Goal: Task Accomplishment & Management: Manage account settings

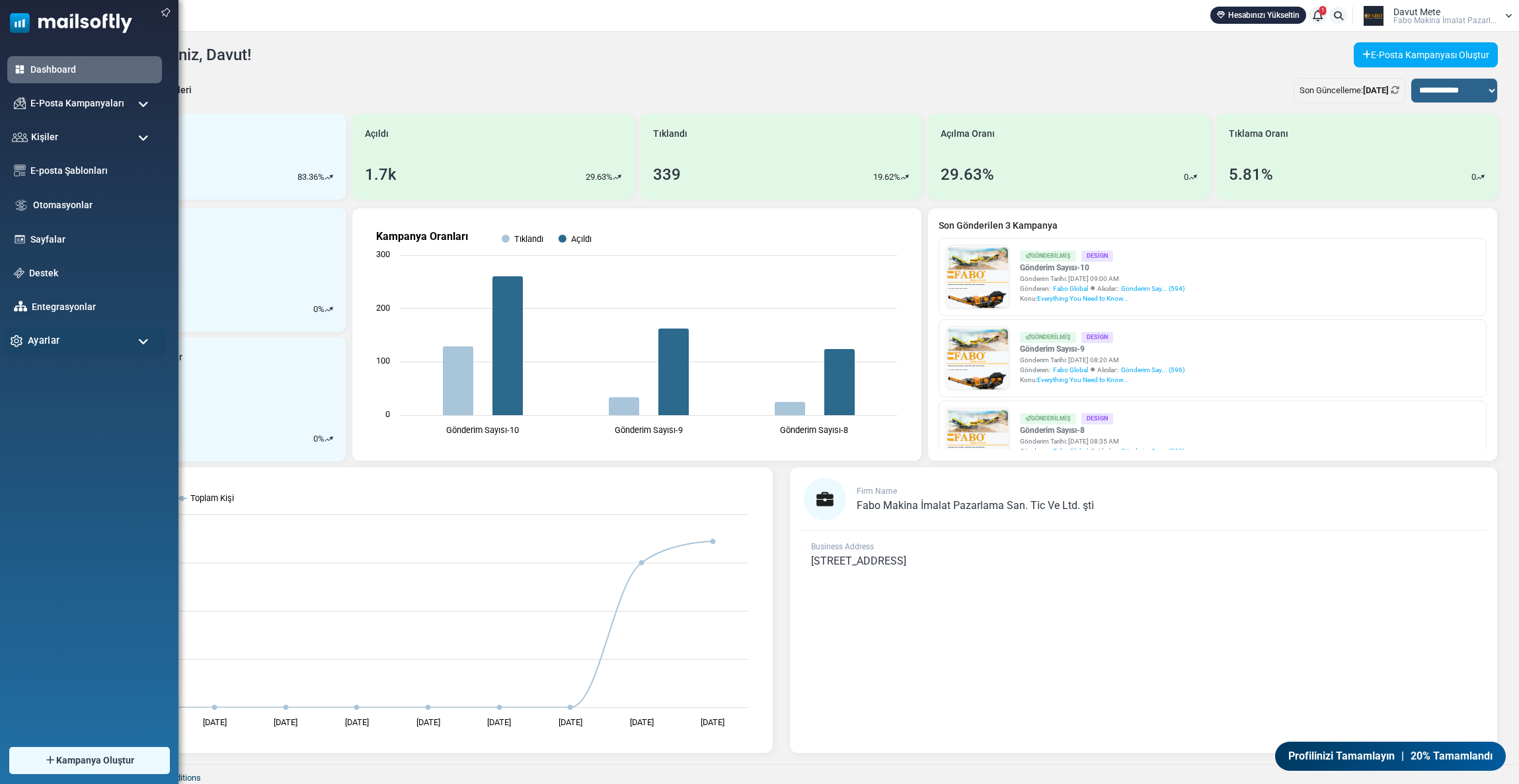
click at [45, 337] on span "Ayarlar" at bounding box center [44, 339] width 32 height 14
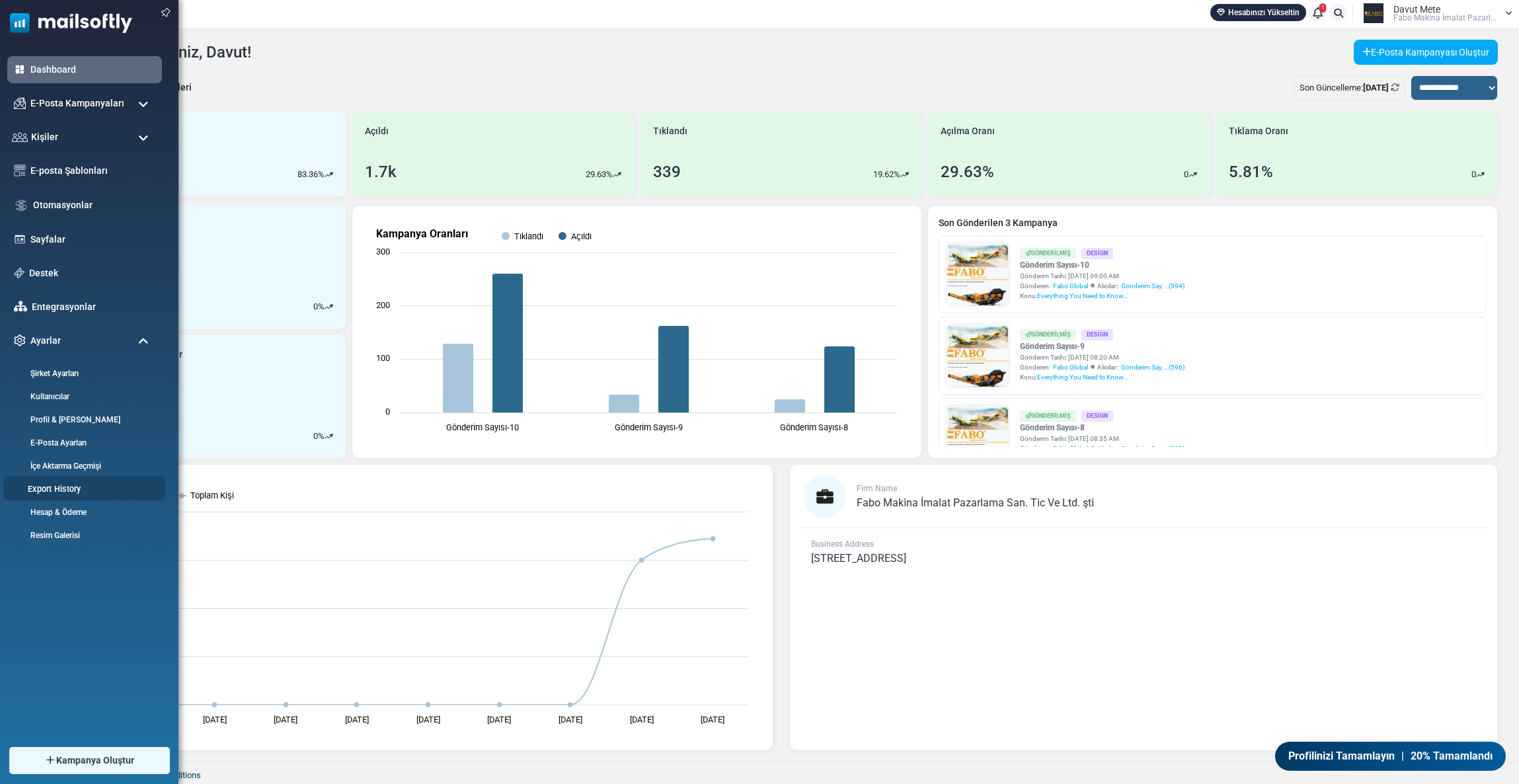
scroll to position [3, 0]
click at [68, 505] on link "Hesap & Ödeme" at bounding box center [83, 511] width 158 height 13
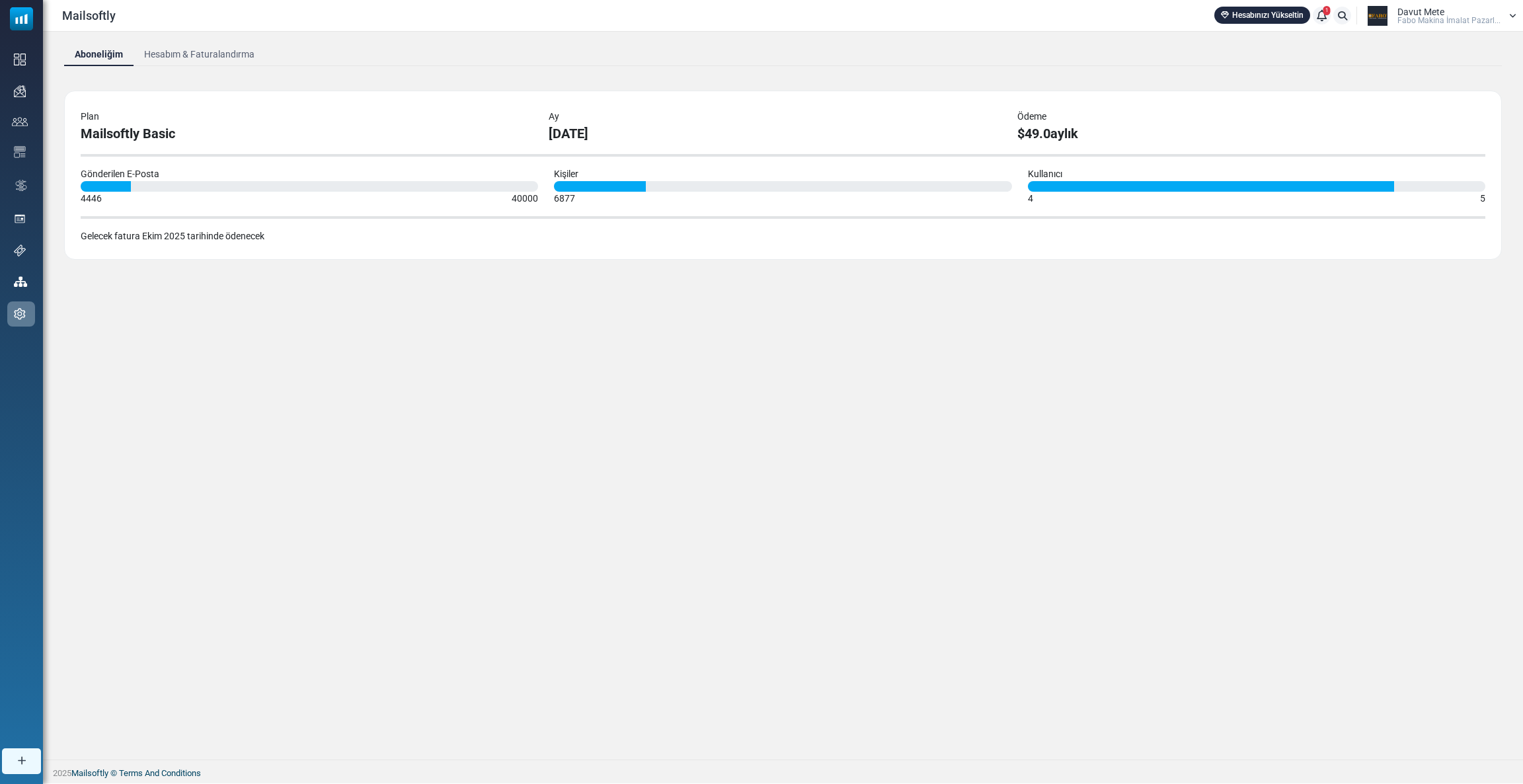
drag, startPoint x: 1029, startPoint y: 135, endPoint x: 1125, endPoint y: 220, distance: 128.2
click at [1125, 220] on div "Plan Mailsoftly Basic Ay September 2025 Ödeme $49.0 aylık Gönderilen E-Posta 44…" at bounding box center [783, 174] width 1437 height 169
click at [1152, 247] on div "Plan Mailsoftly Basic Ay September 2025 Ödeme $49.0 aylık Gönderilen E-Posta 44…" at bounding box center [783, 174] width 1437 height 169
click at [1158, 252] on div "Plan Mailsoftly Basic Ay September 2025 Ödeme $49.0 aylık Gönderilen E-Posta 44…" at bounding box center [783, 174] width 1437 height 169
click at [215, 45] on link "Hesabım & Faturalandırma" at bounding box center [199, 54] width 131 height 24
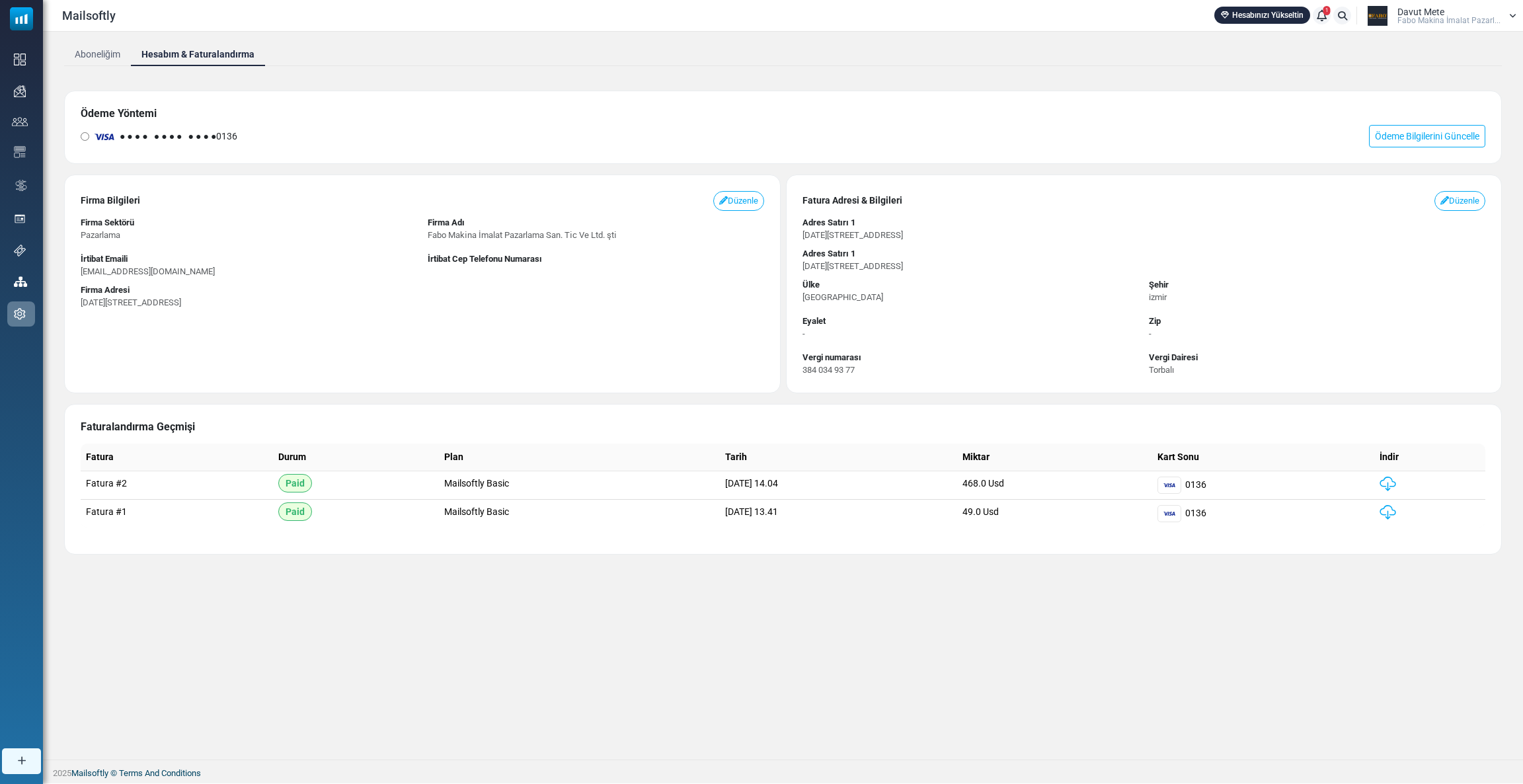
click at [80, 59] on link "Aboneliğim" at bounding box center [97, 54] width 67 height 24
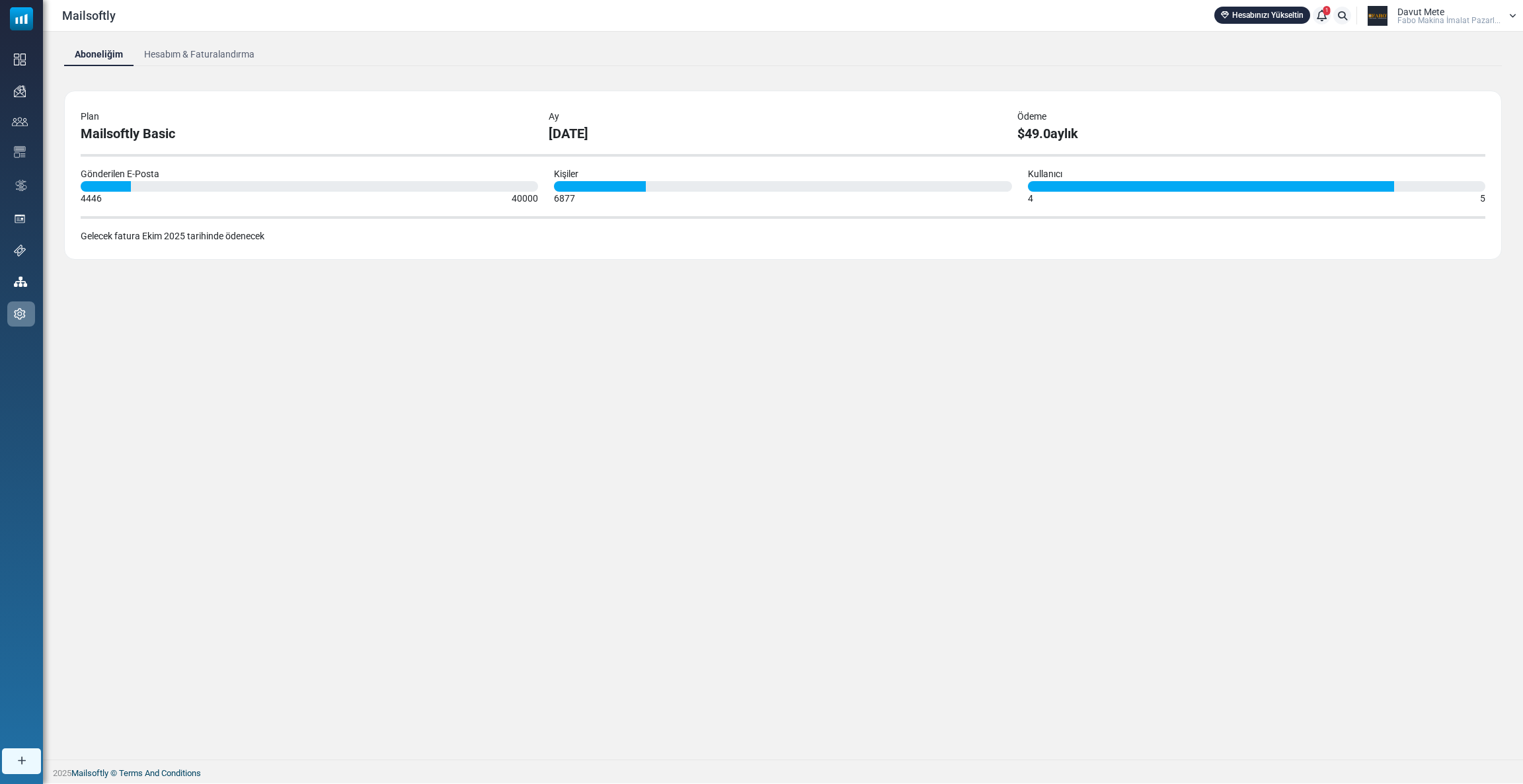
drag, startPoint x: 1029, startPoint y: 189, endPoint x: 1392, endPoint y: 184, distance: 363.0
click at [1392, 184] on div at bounding box center [1210, 186] width 366 height 11
drag, startPoint x: 1017, startPoint y: 91, endPoint x: 1119, endPoint y: 237, distance: 178.1
click at [1119, 237] on div "Plan Mailsoftly Basic Ay September 2025 Ödeme $49.0 aylık Gönderilen E-Posta 44…" at bounding box center [783, 174] width 1437 height 169
click at [1119, 237] on div "Gelecek fatura Ekim 2025 tarihinde ödenecek" at bounding box center [783, 236] width 1404 height 13
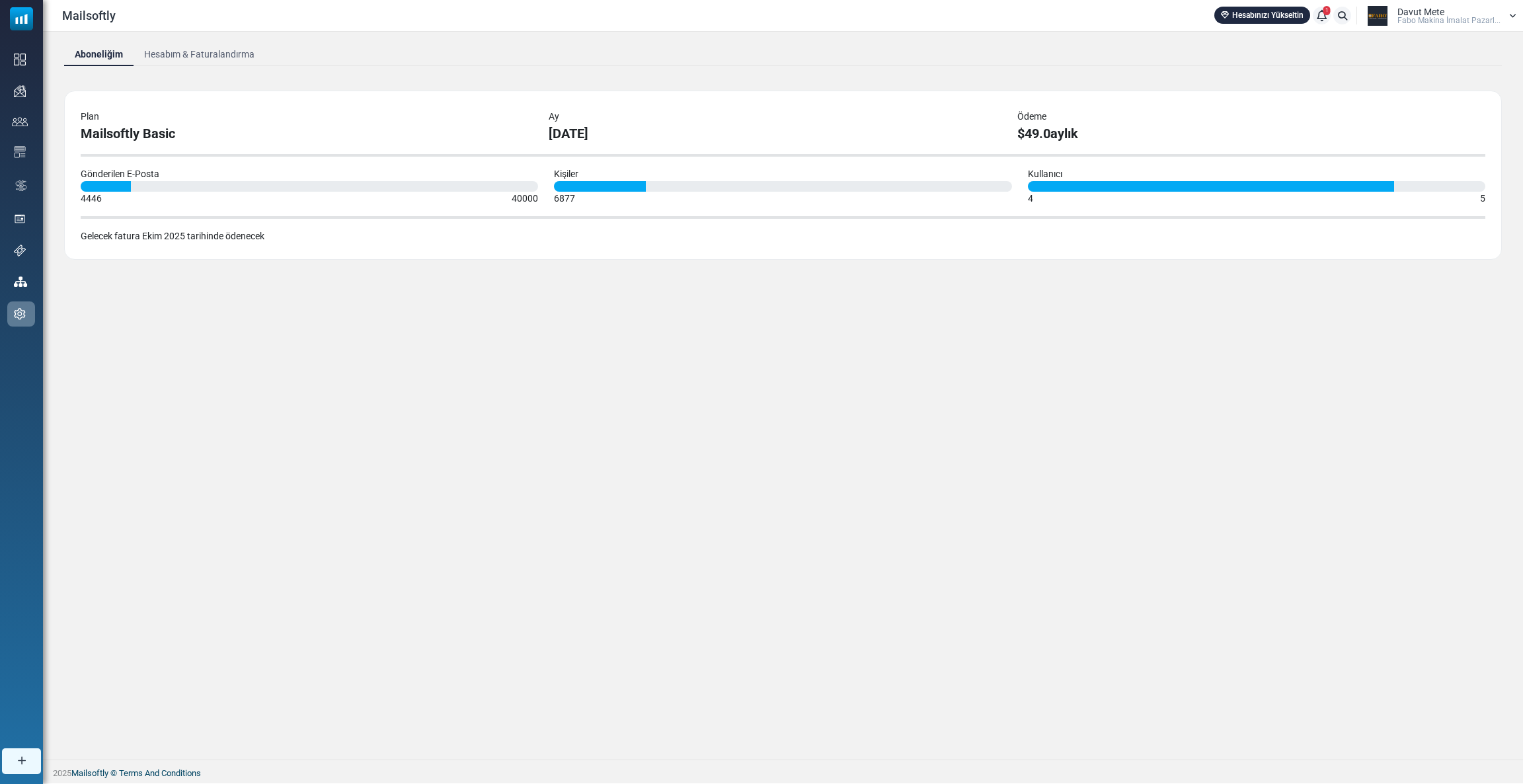
click at [200, 51] on link "Hesabım & Faturalandırma" at bounding box center [199, 54] width 131 height 24
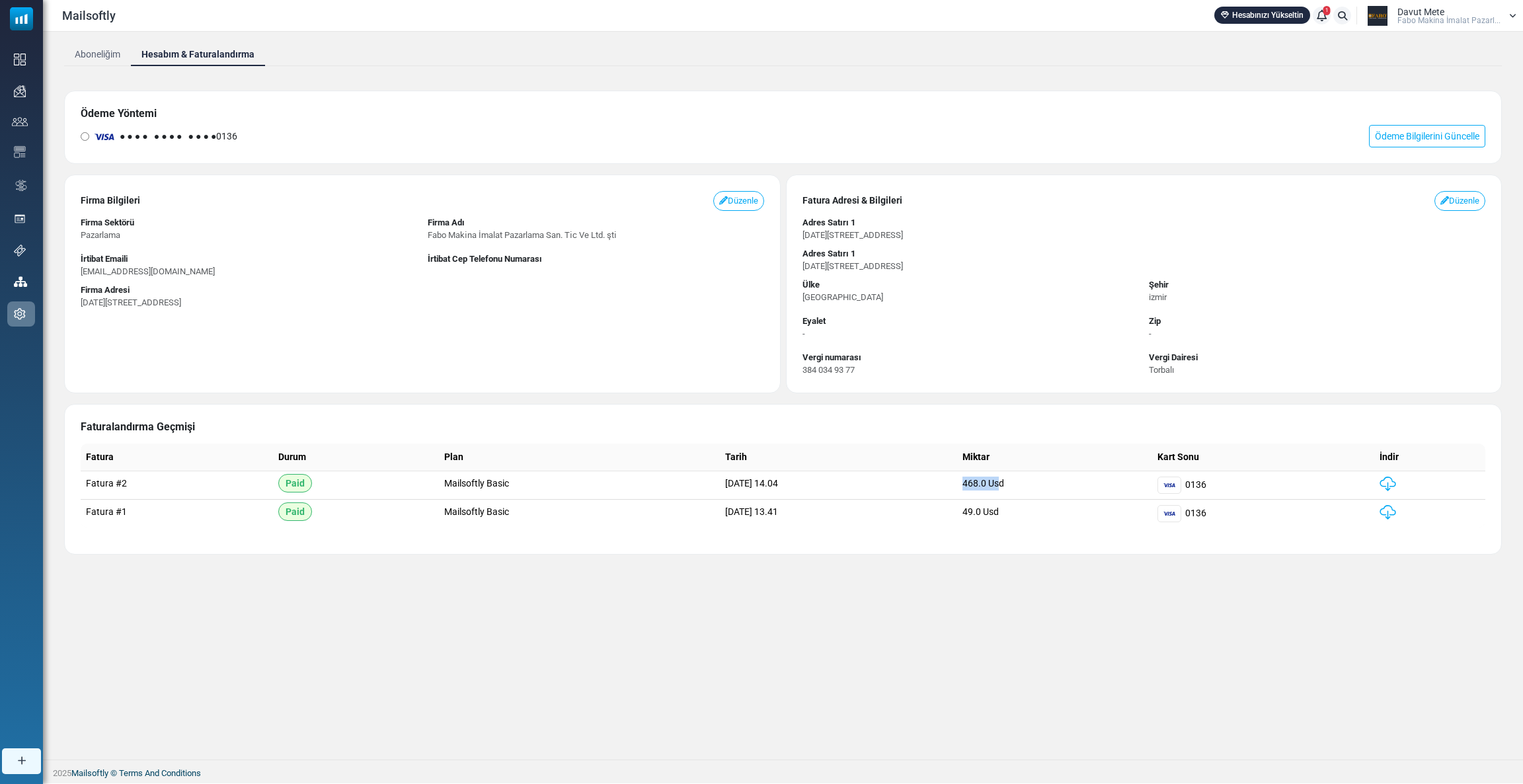
drag, startPoint x: 1013, startPoint y: 477, endPoint x: 1052, endPoint y: 483, distance: 39.5
click at [1052, 483] on td "468.0 Usd" at bounding box center [1054, 485] width 195 height 29
